Goal: Task Accomplishment & Management: Use online tool/utility

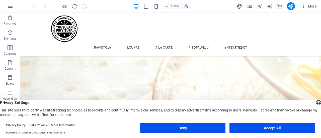
scroll to position [290, 0]
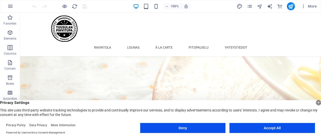
click at [245, 128] on button "Accept All" at bounding box center [273, 128] width 86 height 10
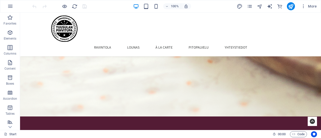
scroll to position [453, 0]
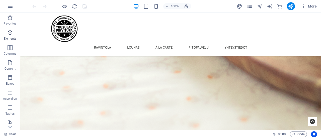
click at [9, 35] on icon "button" at bounding box center [10, 33] width 6 height 6
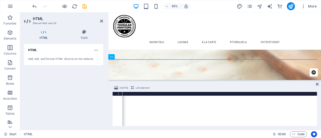
scroll to position [0, 528]
click at [84, 7] on icon "save" at bounding box center [85, 7] width 6 height 6
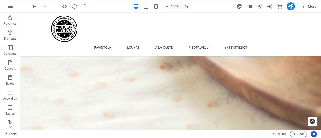
scroll to position [453, 0]
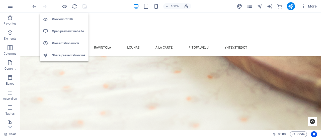
click at [64, 27] on li "Open preview website" at bounding box center [64, 31] width 49 height 12
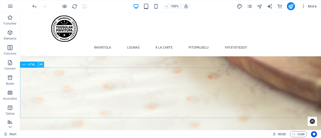
click at [42, 65] on icon at bounding box center [41, 64] width 3 height 5
click at [28, 66] on span "HTML" at bounding box center [32, 64] width 8 height 3
click at [41, 67] on icon at bounding box center [41, 64] width 3 height 5
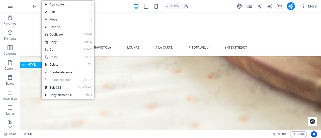
click at [31, 65] on span "HTML" at bounding box center [32, 64] width 8 height 3
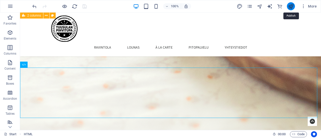
click at [291, 8] on icon "publish" at bounding box center [291, 7] width 6 height 6
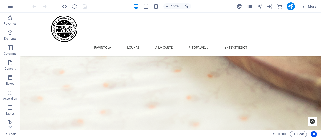
scroll to position [450, 0]
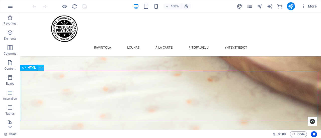
click at [41, 69] on icon at bounding box center [41, 67] width 3 height 5
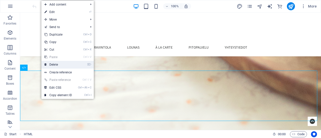
click at [57, 65] on link "⌦ Delete" at bounding box center [58, 65] width 34 height 8
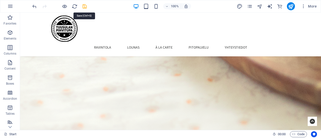
click at [84, 5] on icon "save" at bounding box center [85, 7] width 6 height 6
click at [292, 6] on icon "publish" at bounding box center [291, 7] width 6 height 6
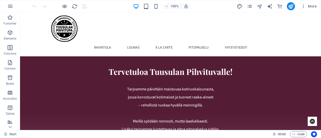
scroll to position [540, 0]
